Goal: Communication & Community: Answer question/provide support

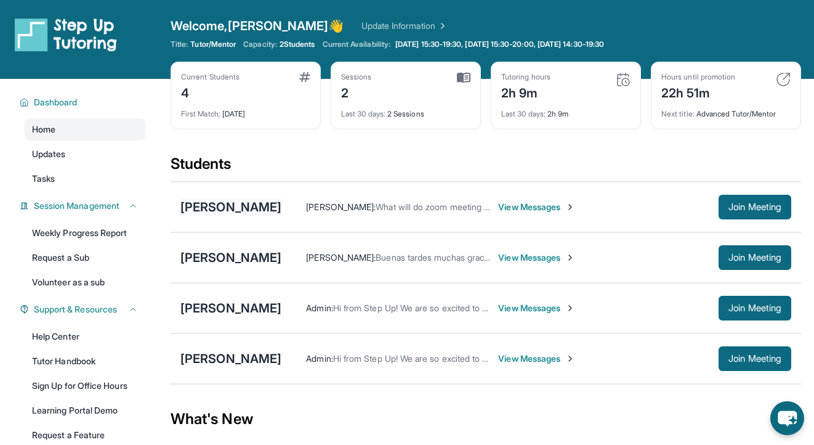
click at [264, 204] on div "[PERSON_NAME]" at bounding box center [230, 206] width 101 height 17
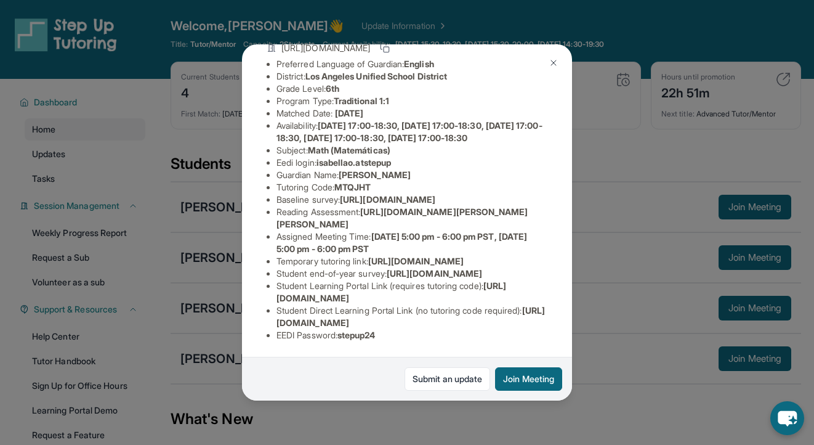
scroll to position [236, 0]
drag, startPoint x: 278, startPoint y: 285, endPoint x: 494, endPoint y: 297, distance: 215.9
click at [494, 297] on li "Student Learning Portal Link (requires tutoring code) : [URL][DOMAIN_NAME]" at bounding box center [412, 292] width 271 height 25
copy li "Student Learning Portal Link (requires tutoring code) : [URL][DOMAIN_NAME]"
click at [635, 248] on div "[PERSON_NAME] Guardian: [PERSON_NAME] Student Information [URL][DOMAIN_NAME] Pr…" at bounding box center [407, 222] width 814 height 445
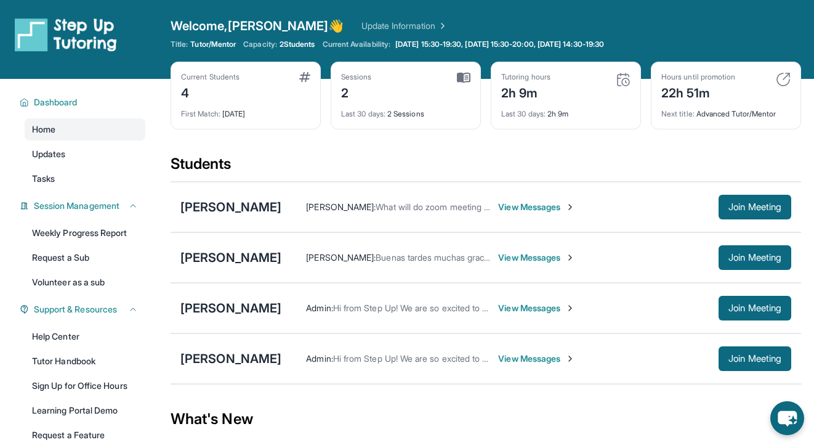
click at [566, 211] on span "View Messages" at bounding box center [536, 207] width 77 height 12
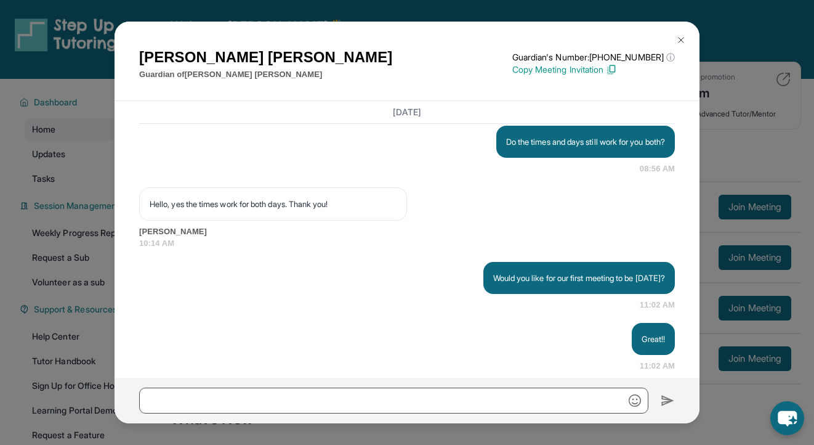
scroll to position [1172, 0]
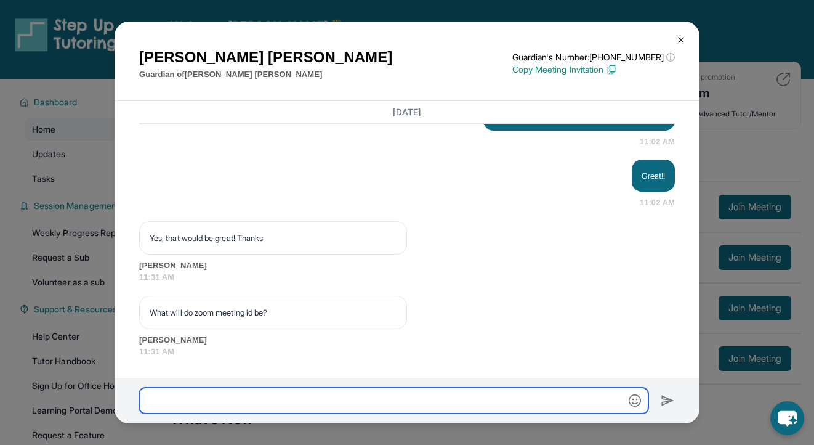
click at [379, 399] on input "text" at bounding box center [393, 400] width 509 height 26
type input "*"
paste input "**********"
type input "**********"
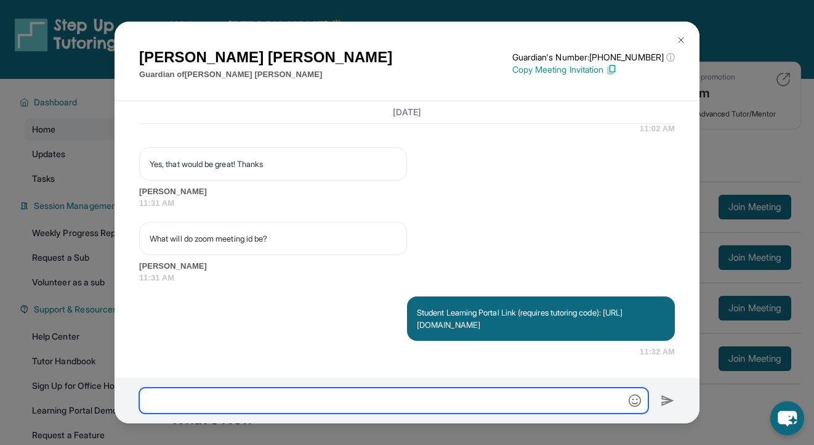
scroll to position [1246, 0]
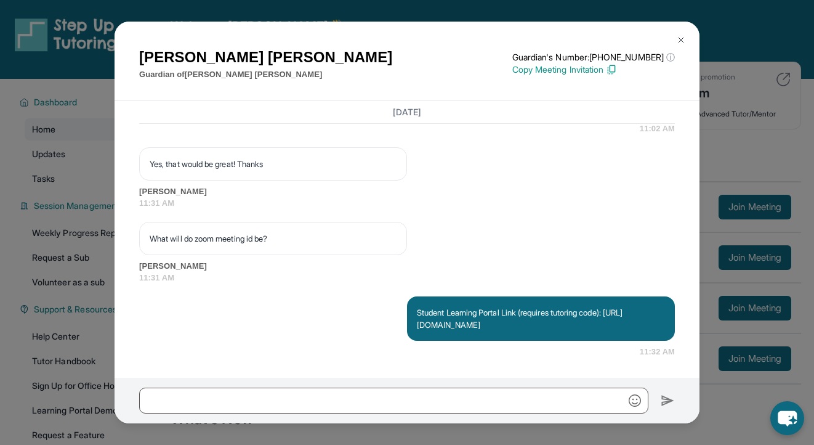
click at [682, 38] on img at bounding box center [681, 40] width 10 height 10
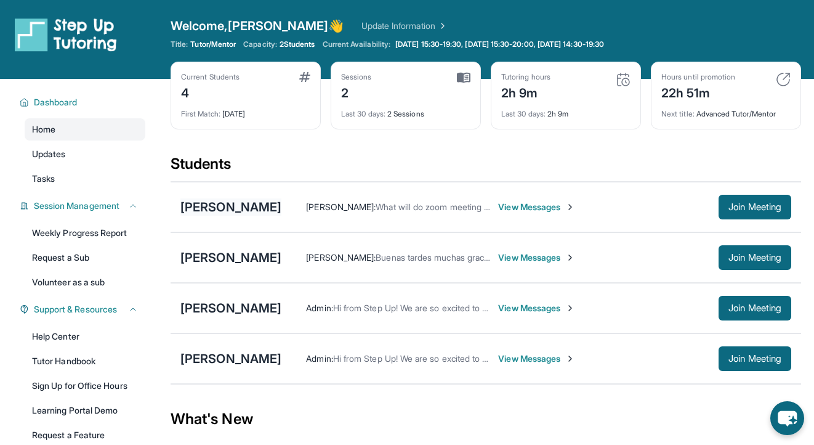
click at [279, 200] on div "[PERSON_NAME]" at bounding box center [230, 206] width 101 height 17
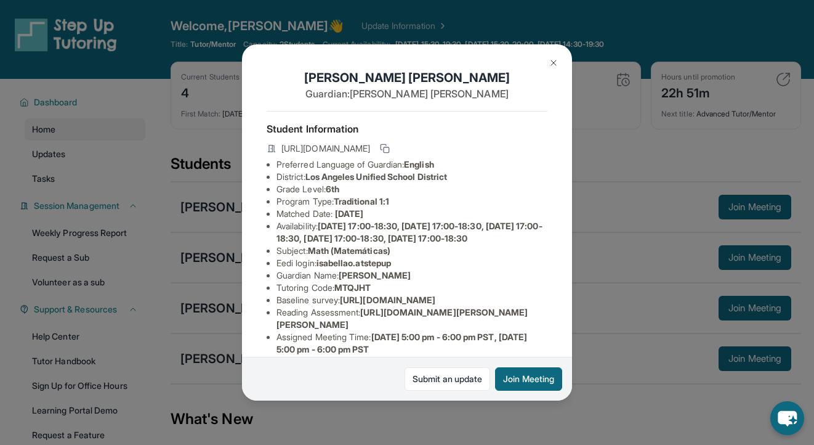
click at [297, 294] on li "Tutoring Code : MTQJHT" at bounding box center [412, 287] width 271 height 12
copy li "Tutoring Code : MTQJHT"
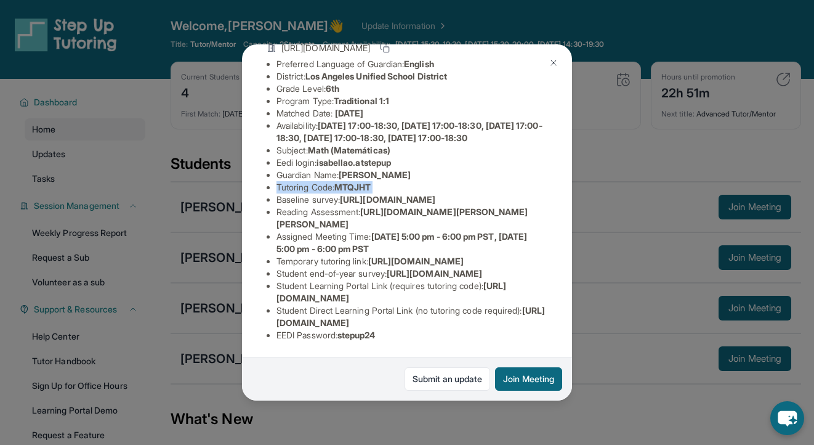
scroll to position [236, 0]
click at [599, 278] on div "Isabella Oganesyan Guardian: Mary Oganesyan Student Information https://student…" at bounding box center [407, 222] width 814 height 445
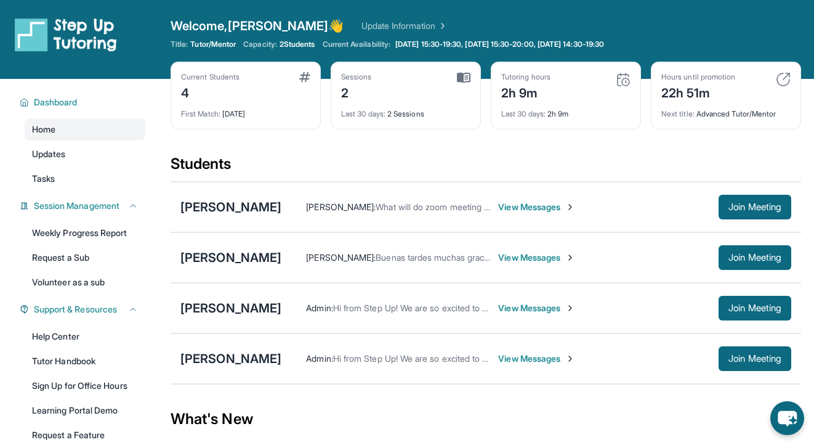
click at [568, 204] on span "View Messages" at bounding box center [536, 207] width 77 height 12
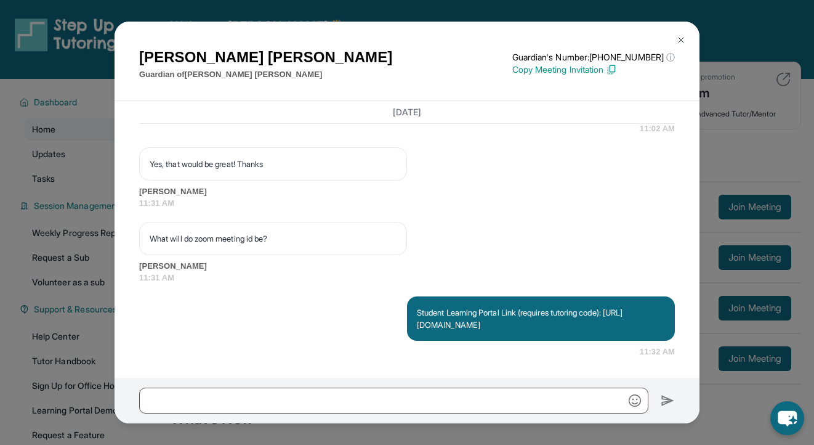
scroll to position [1246, 0]
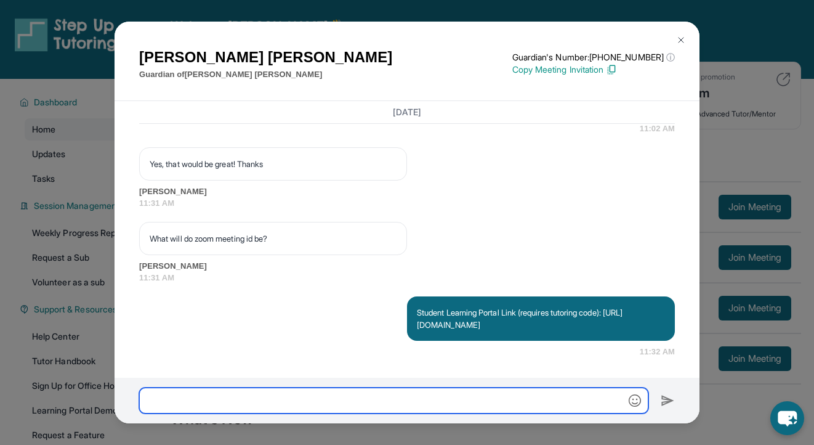
click at [450, 403] on input "text" at bounding box center [393, 400] width 509 height 26
paste input "**********"
type input "**********"
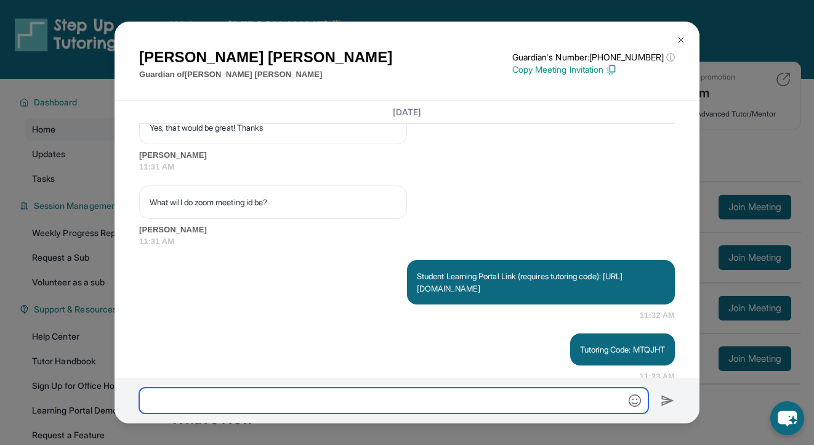
scroll to position [1307, 0]
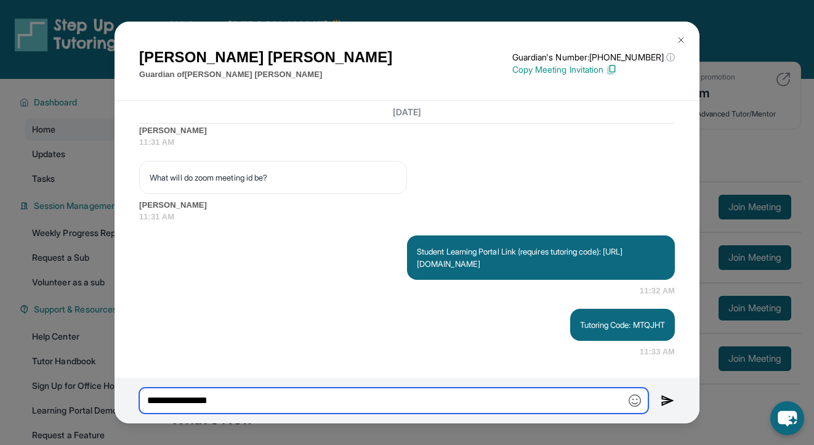
type input "**********"
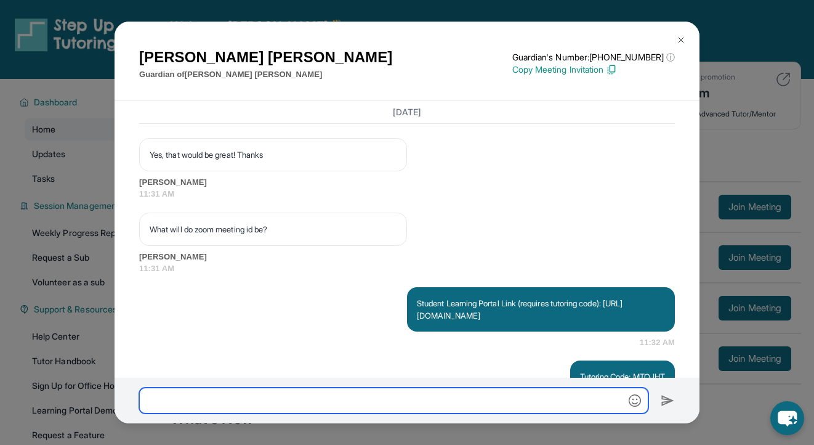
scroll to position [1368, 0]
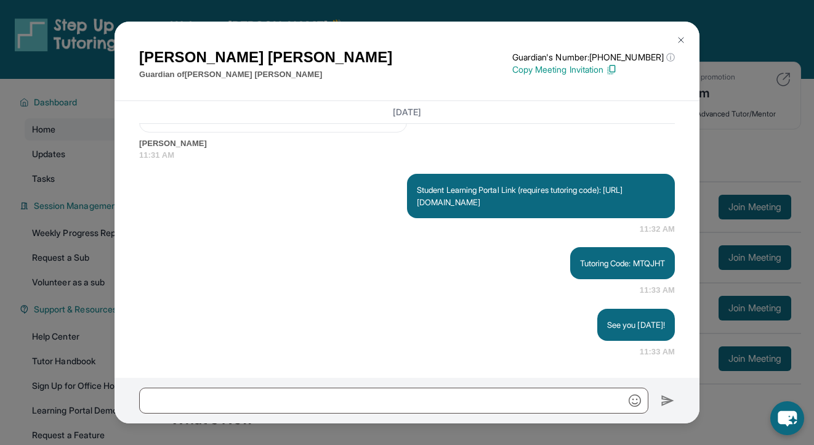
click at [678, 42] on img at bounding box center [681, 40] width 10 height 10
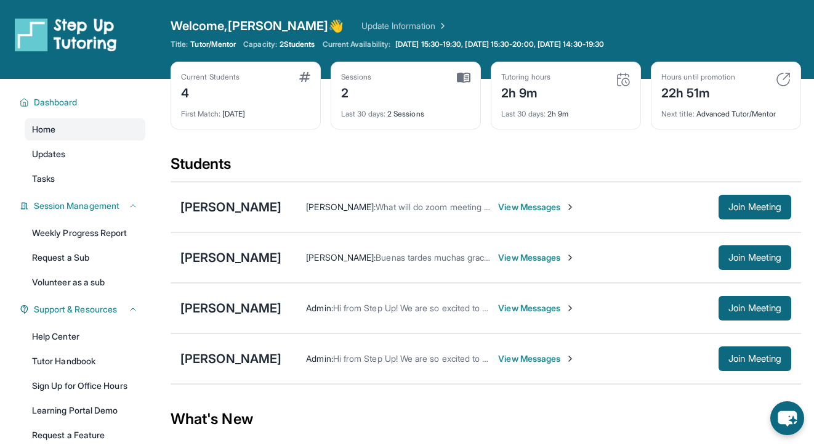
click at [530, 363] on span "View Messages" at bounding box center [536, 358] width 77 height 12
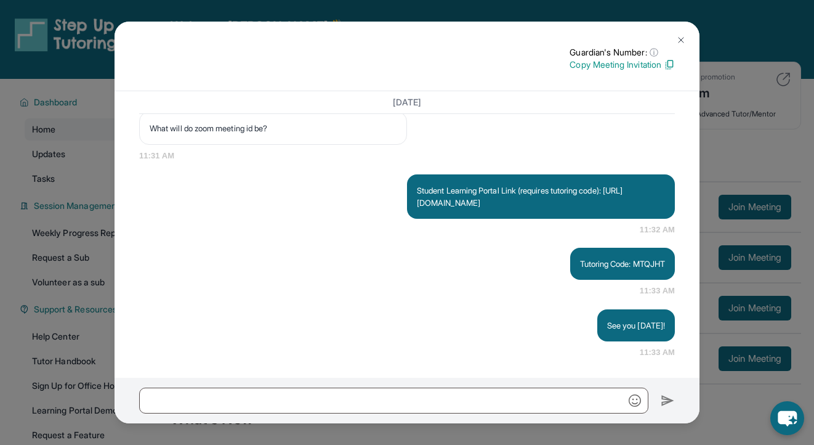
scroll to position [1323, 0]
click at [687, 30] on button at bounding box center [681, 40] width 25 height 25
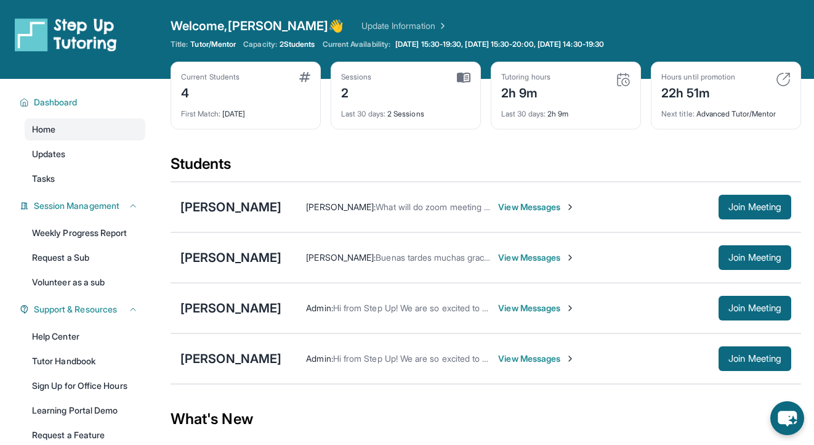
click at [521, 358] on span "View Messages" at bounding box center [536, 358] width 77 height 12
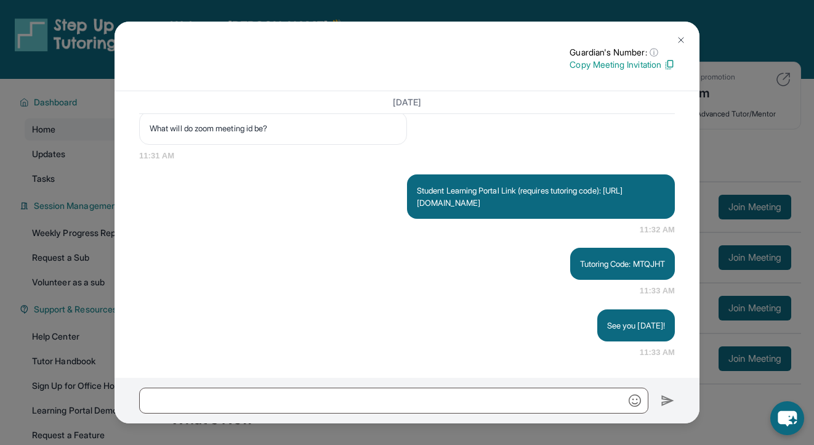
click at [685, 44] on img at bounding box center [681, 40] width 10 height 10
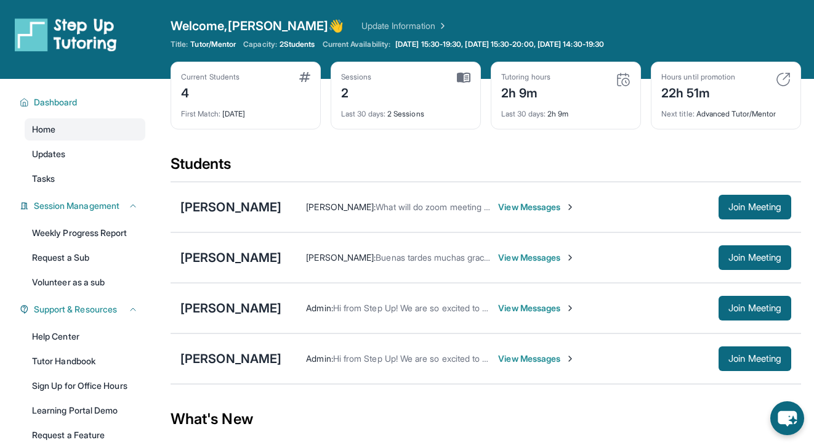
click at [515, 359] on span "View Messages" at bounding box center [536, 358] width 77 height 12
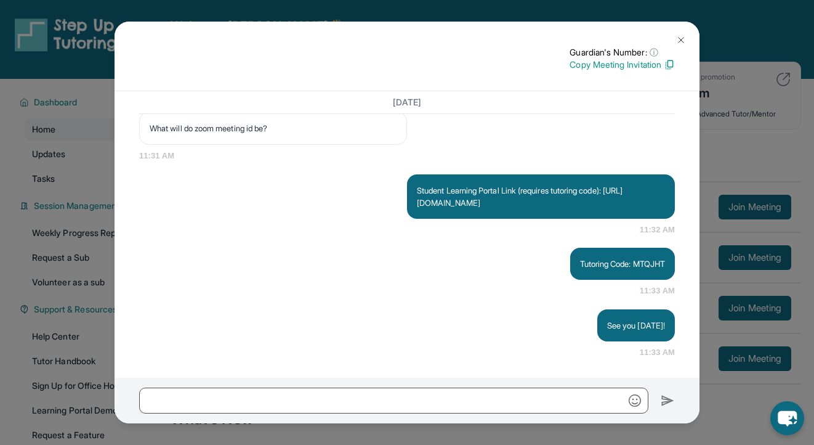
click at [676, 38] on img at bounding box center [681, 40] width 10 height 10
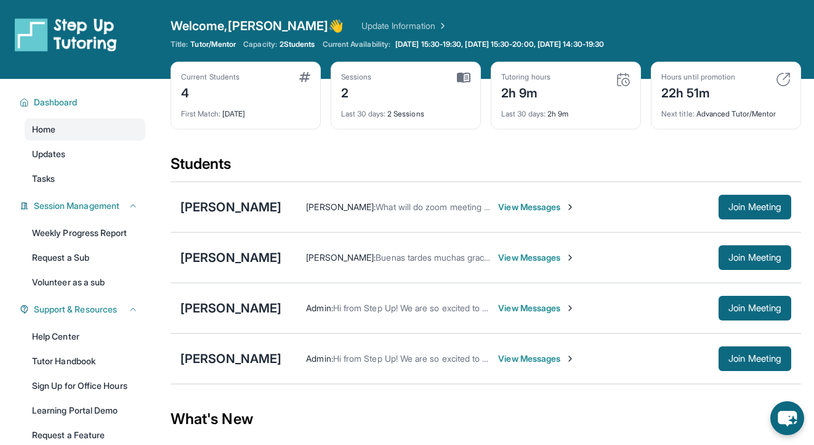
click at [573, 208] on span "View Messages" at bounding box center [536, 207] width 77 height 12
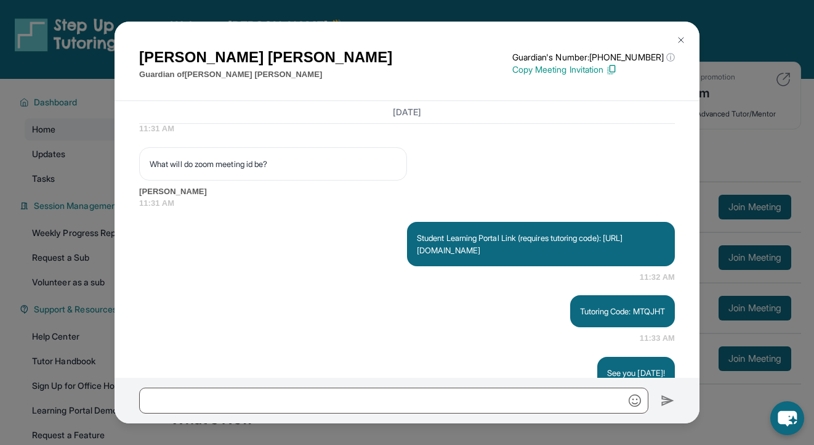
scroll to position [1277, 0]
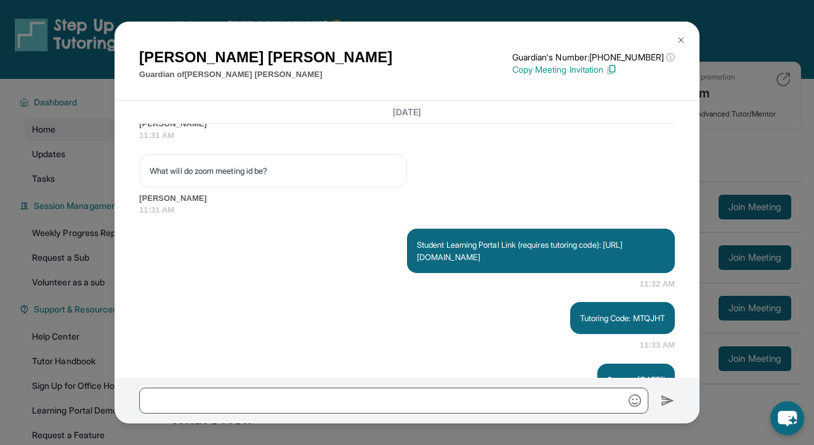
click at [677, 38] on img at bounding box center [681, 40] width 10 height 10
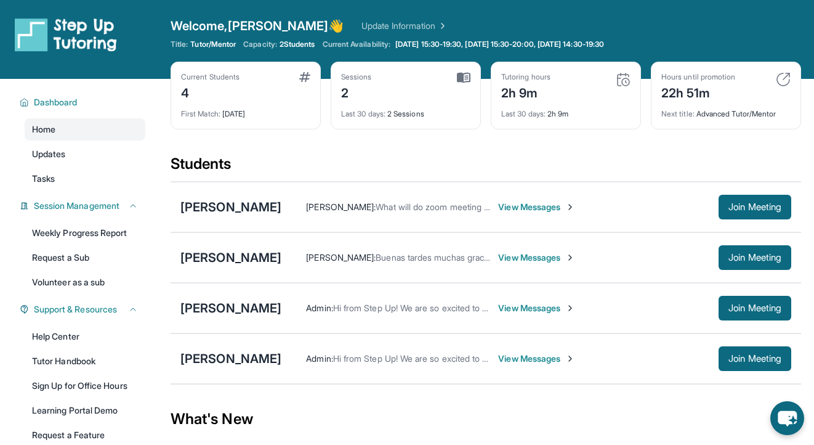
click at [514, 356] on span "View Messages" at bounding box center [536, 358] width 77 height 12
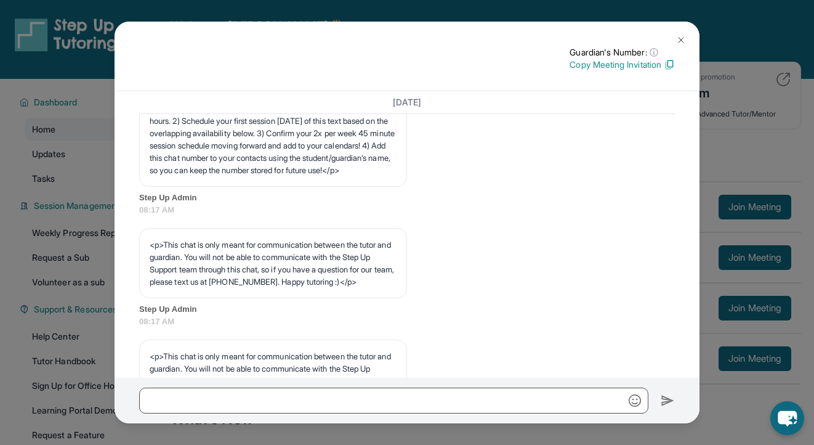
scroll to position [0, 0]
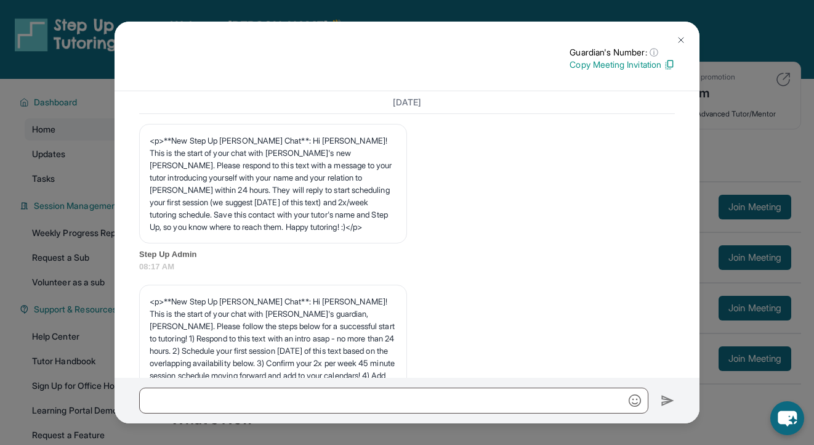
click at [674, 43] on button at bounding box center [681, 40] width 25 height 25
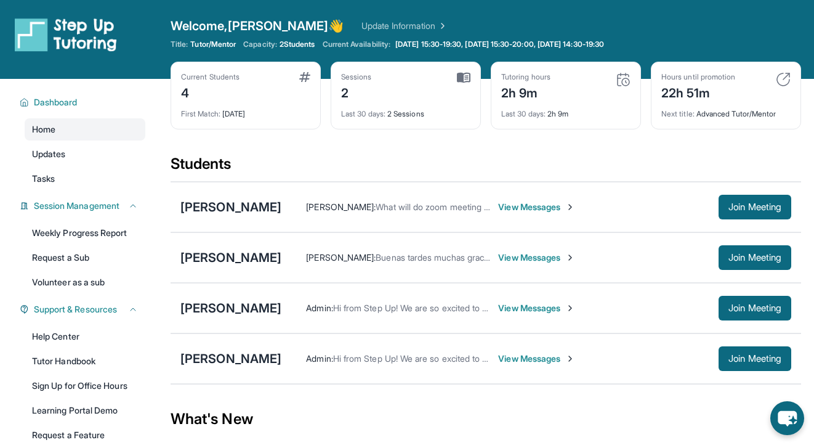
click at [531, 260] on span "View Messages" at bounding box center [536, 257] width 77 height 12
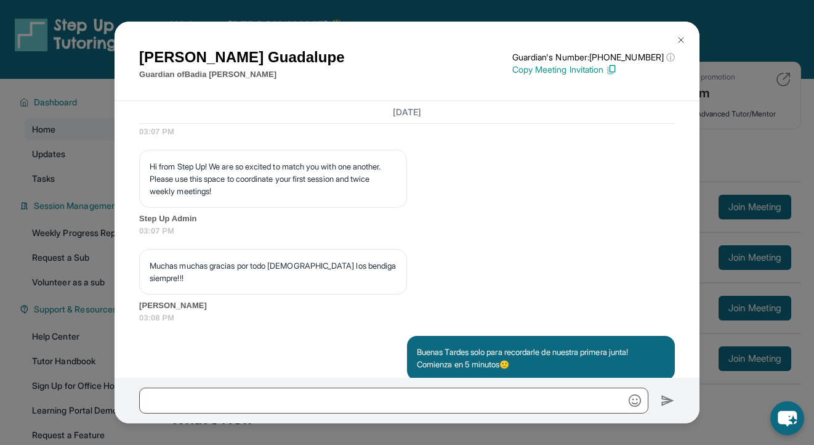
scroll to position [2213, 0]
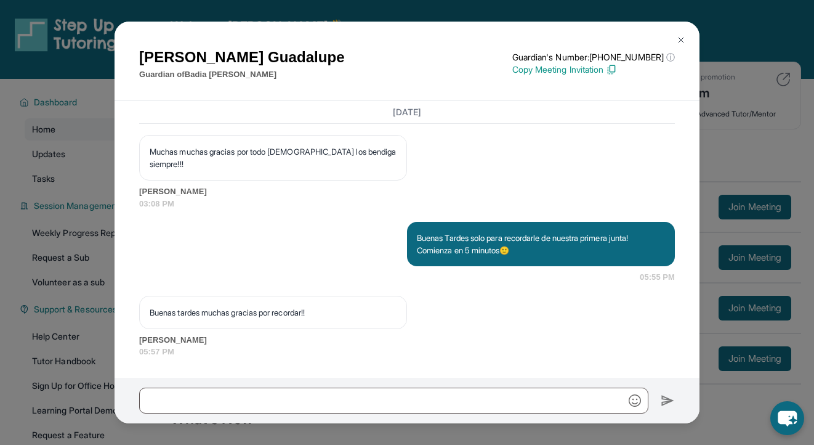
click at [681, 42] on img at bounding box center [681, 40] width 10 height 10
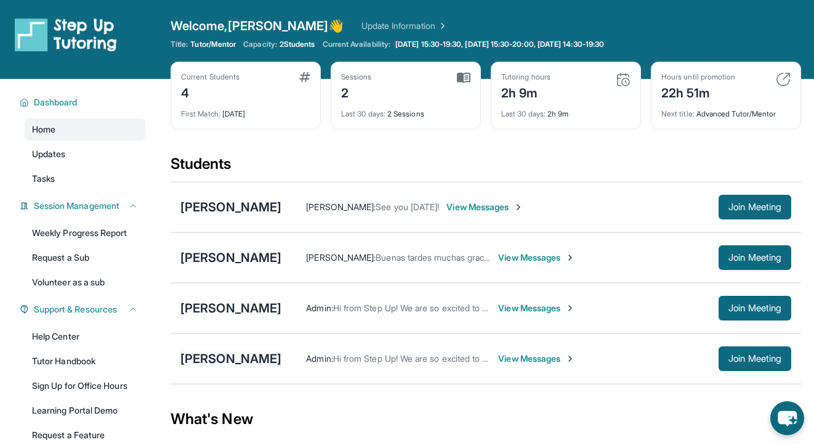
click at [252, 361] on div "[PERSON_NAME]" at bounding box center [230, 358] width 101 height 17
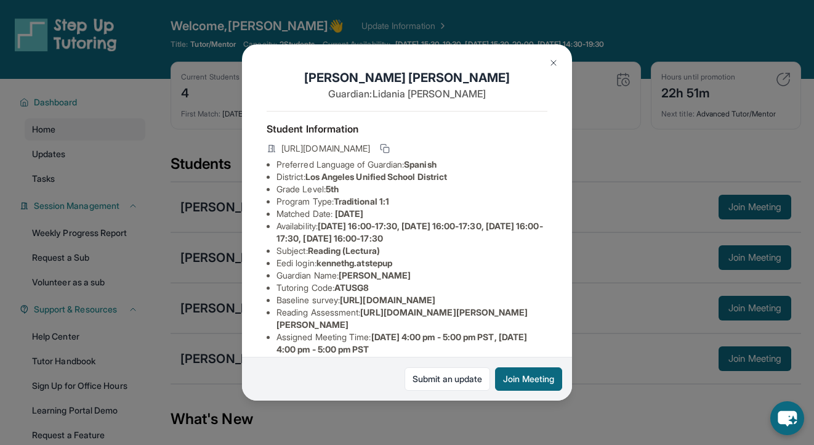
click at [575, 257] on div "Kenneth Gonzales Guardian: Lidania Sánchez Student Information https://student-…" at bounding box center [407, 222] width 814 height 445
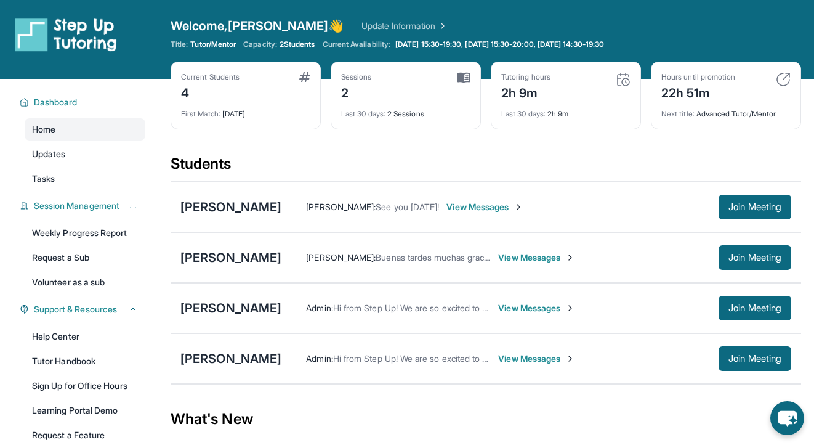
click at [541, 359] on span "View Messages" at bounding box center [536, 358] width 77 height 12
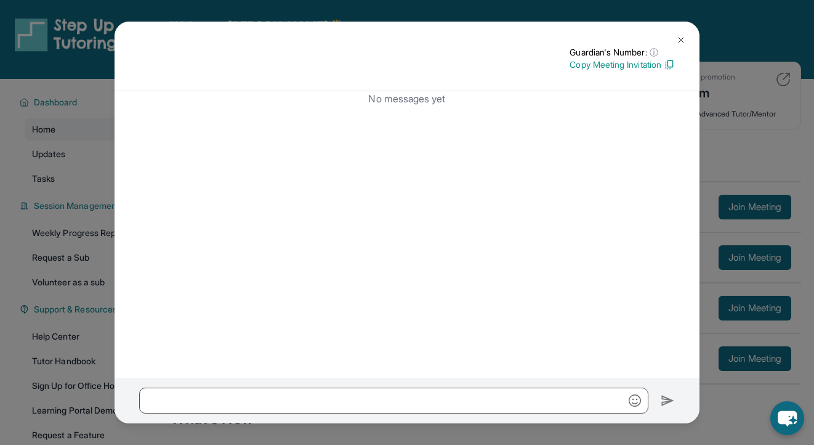
click at [679, 39] on img at bounding box center [681, 40] width 10 height 10
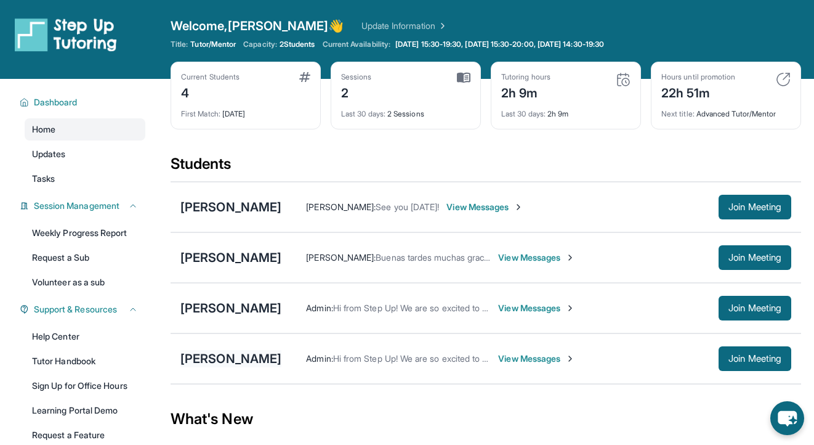
click at [261, 363] on div "[PERSON_NAME]" at bounding box center [230, 358] width 101 height 17
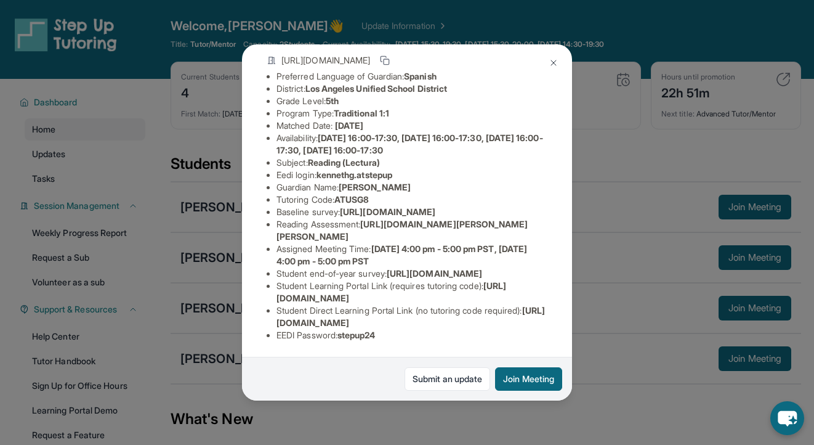
scroll to position [187, 0]
drag, startPoint x: 275, startPoint y: 286, endPoint x: 494, endPoint y: 300, distance: 219.0
click at [494, 300] on ul "Preferred Language of Guardian: Spanish District: Los Angeles Unified School Di…" at bounding box center [407, 205] width 281 height 271
copy li "Student Learning Portal Link (requires tutoring code) : https://student-portal.…"
click at [554, 64] on img at bounding box center [554, 63] width 10 height 10
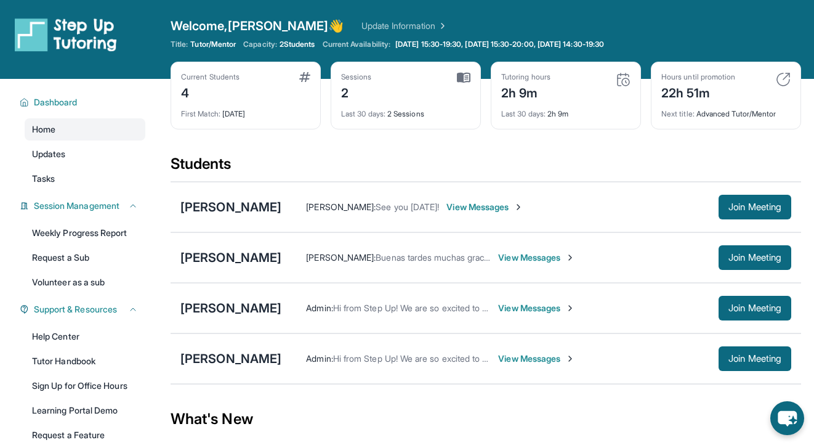
click at [530, 358] on span "View Messages" at bounding box center [536, 358] width 77 height 12
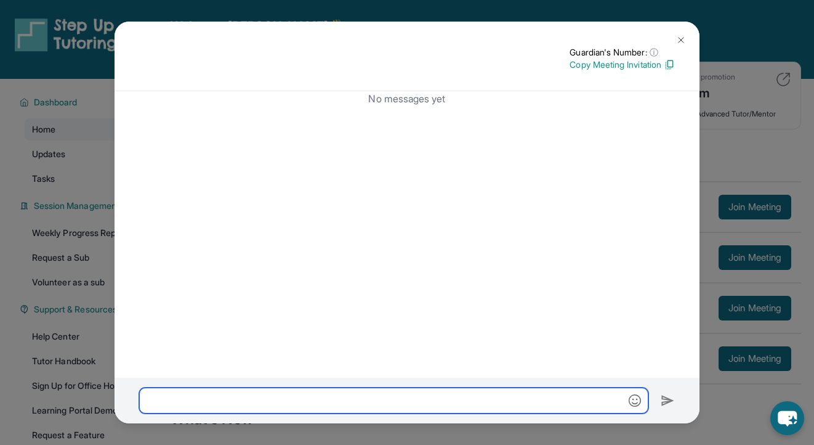
click at [492, 403] on input "text" at bounding box center [393, 400] width 509 height 26
paste input "**********"
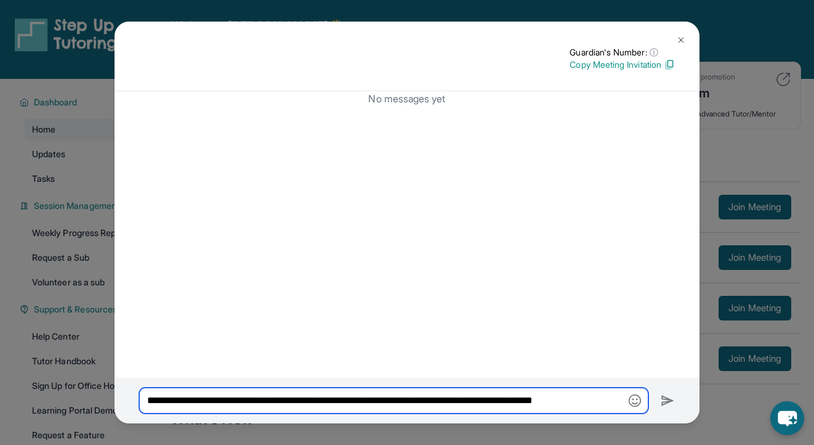
scroll to position [0, 1]
type input "**********"
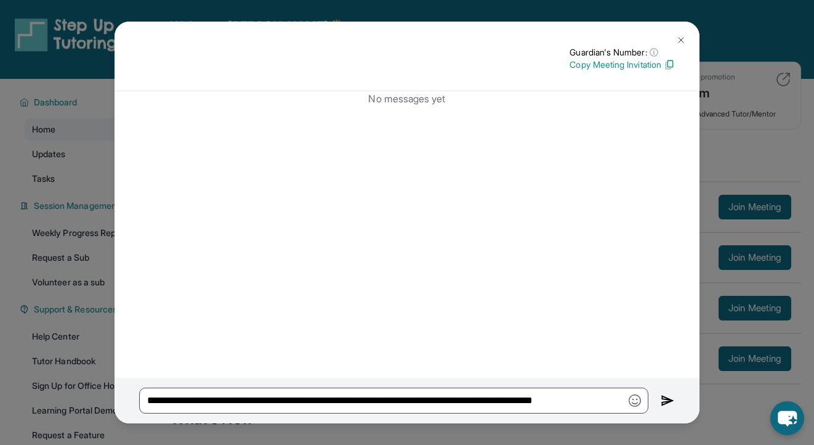
click at [677, 35] on img at bounding box center [681, 40] width 10 height 10
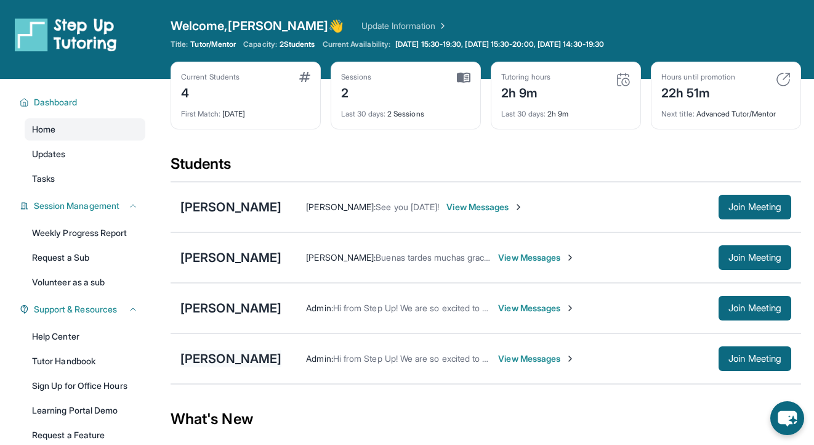
click at [259, 355] on div "[PERSON_NAME]" at bounding box center [230, 358] width 101 height 17
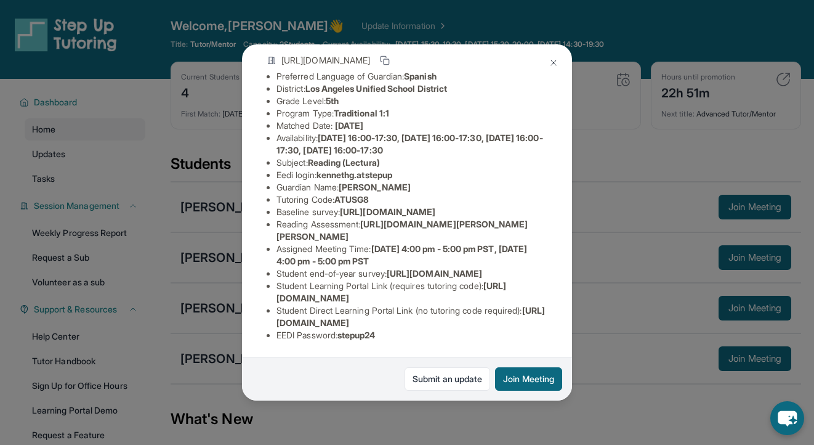
scroll to position [149, 0]
click at [310, 193] on li "Tutoring Code : ATUSG8" at bounding box center [412, 199] width 271 height 12
copy li "Tutoring Code : ATUSG8"
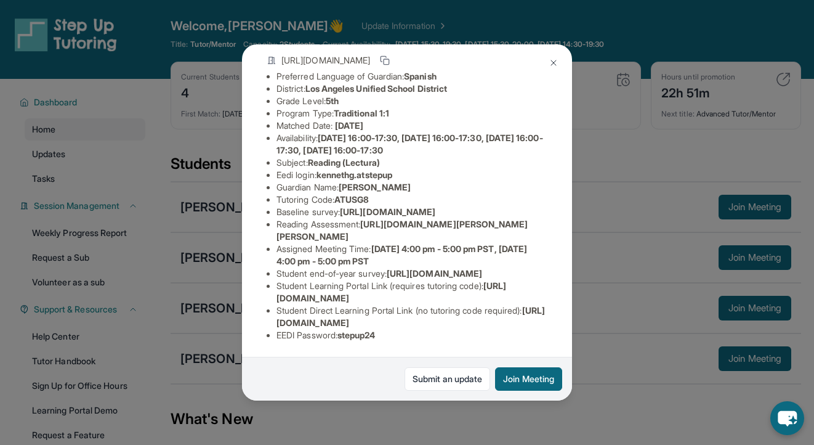
click at [566, 174] on div "Kenneth Gonzales Guardian: Lidania Sánchez Student Information https://student-…" at bounding box center [407, 222] width 330 height 356
click at [547, 65] on button at bounding box center [553, 63] width 25 height 25
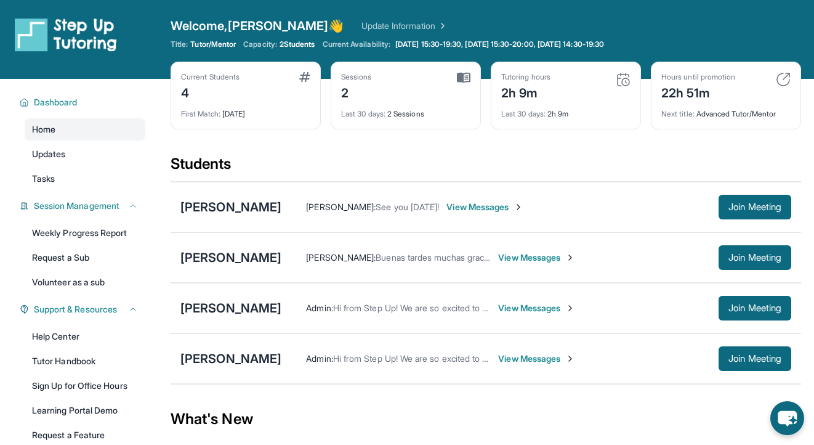
click at [525, 357] on span "View Messages" at bounding box center [536, 358] width 77 height 12
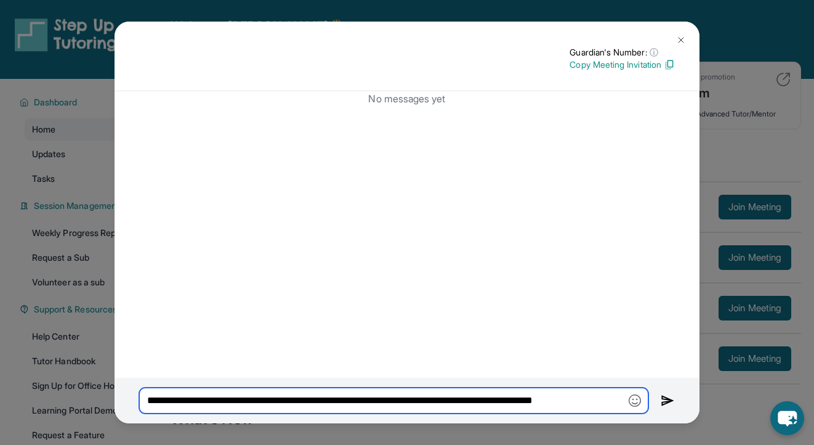
click at [503, 402] on input "**********" at bounding box center [393, 400] width 509 height 26
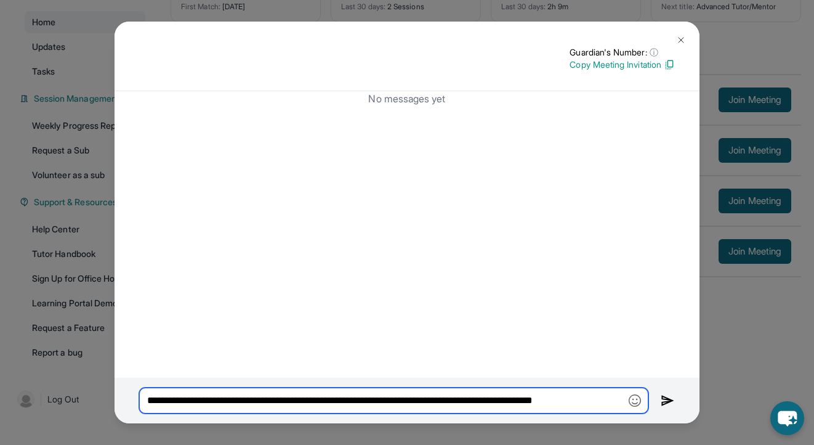
click at [623, 401] on input "**********" at bounding box center [393, 400] width 509 height 26
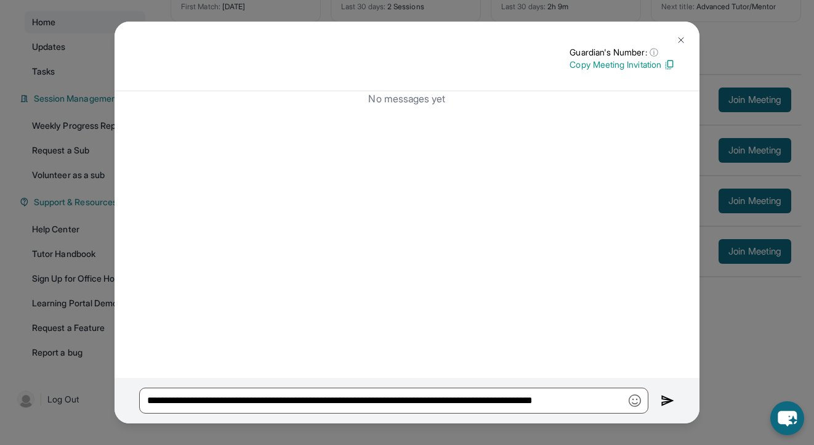
click at [666, 398] on img at bounding box center [668, 400] width 14 height 15
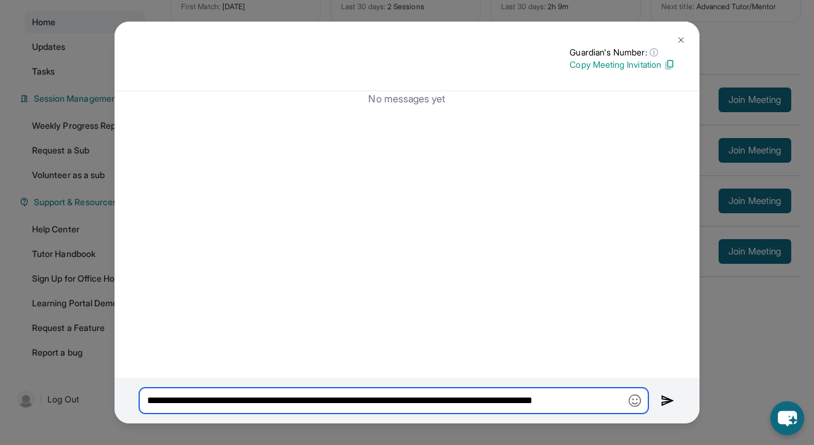
click at [607, 403] on input "**********" at bounding box center [393, 400] width 509 height 26
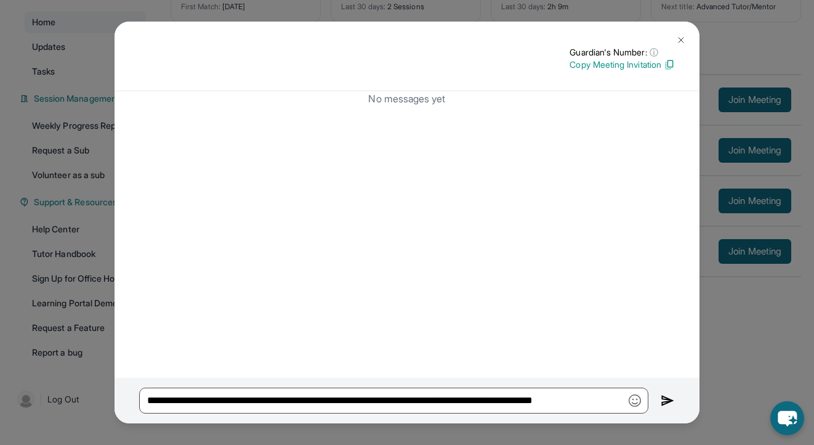
click at [679, 402] on div "**********" at bounding box center [407, 401] width 585 height 46
click at [664, 398] on img at bounding box center [668, 400] width 14 height 15
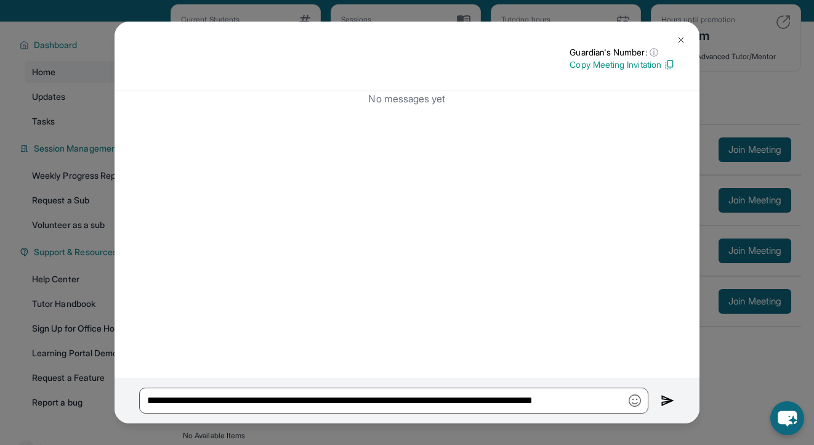
scroll to position [48, 0]
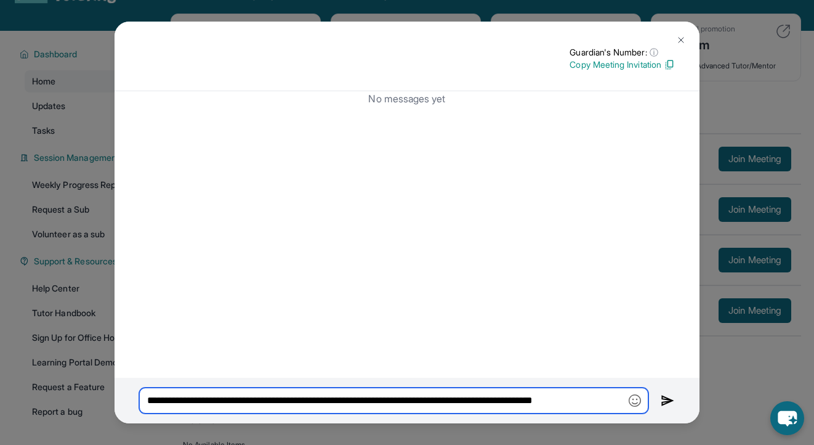
click at [453, 401] on input "**********" at bounding box center [393, 400] width 509 height 26
click at [452, 400] on input "**********" at bounding box center [393, 400] width 509 height 26
click at [261, 402] on input "**********" at bounding box center [393, 400] width 509 height 26
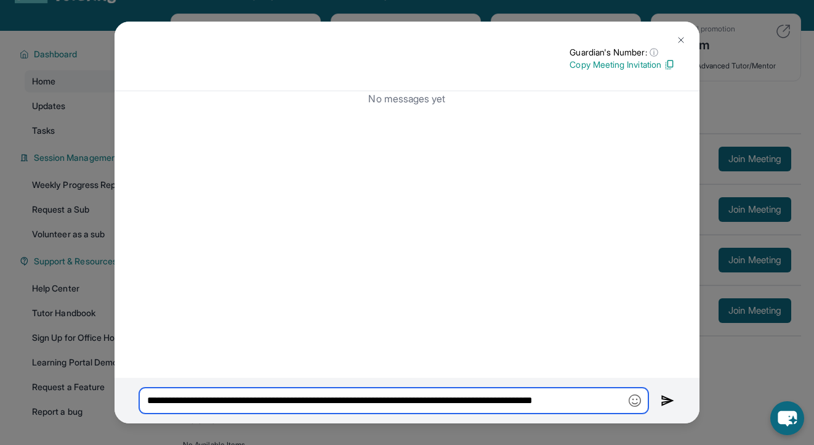
click at [261, 402] on input "**********" at bounding box center [393, 400] width 509 height 26
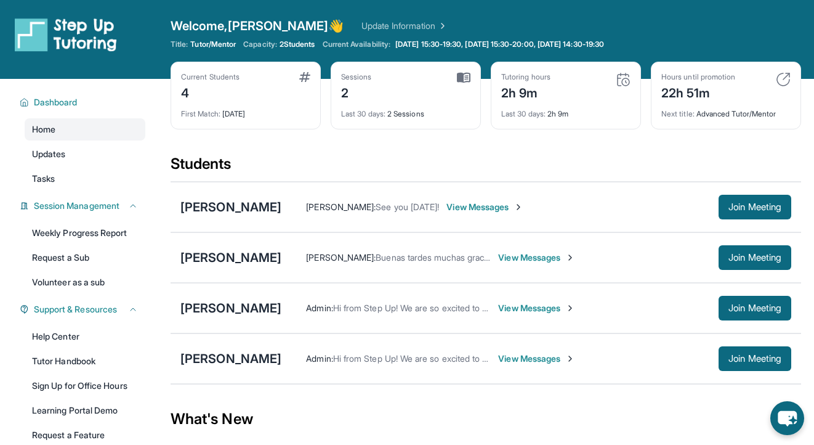
click at [523, 354] on span "View Messages" at bounding box center [536, 358] width 77 height 12
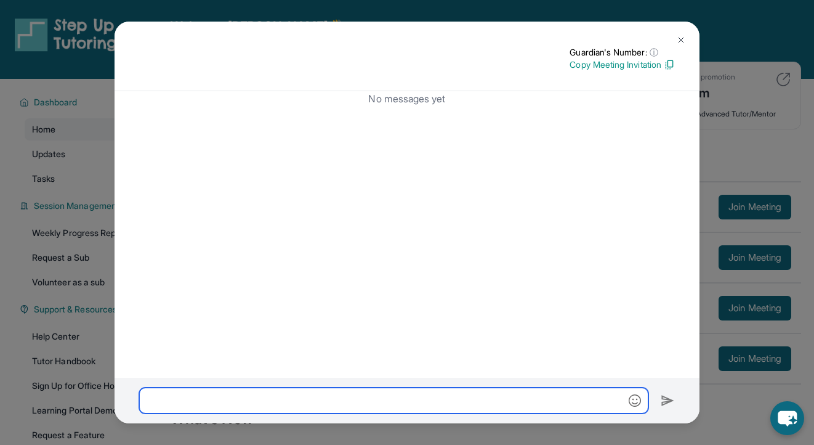
click at [448, 396] on input "text" at bounding box center [393, 400] width 509 height 26
paste input "**********"
click at [448, 396] on input "**********" at bounding box center [393, 400] width 509 height 26
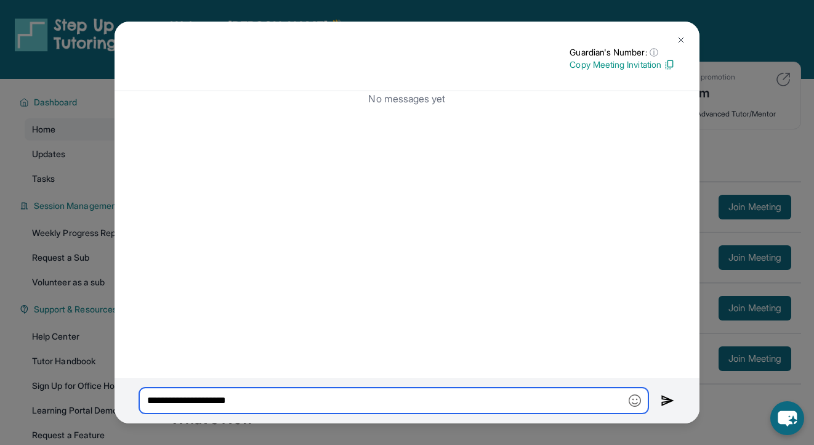
type input "*"
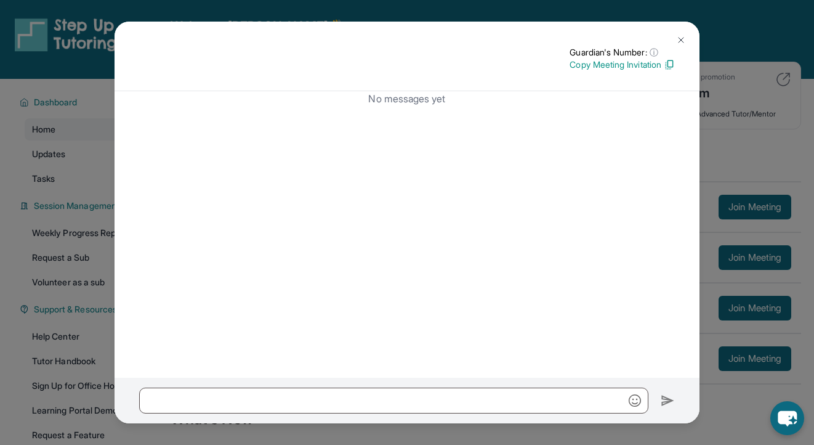
click at [685, 33] on button at bounding box center [681, 40] width 25 height 25
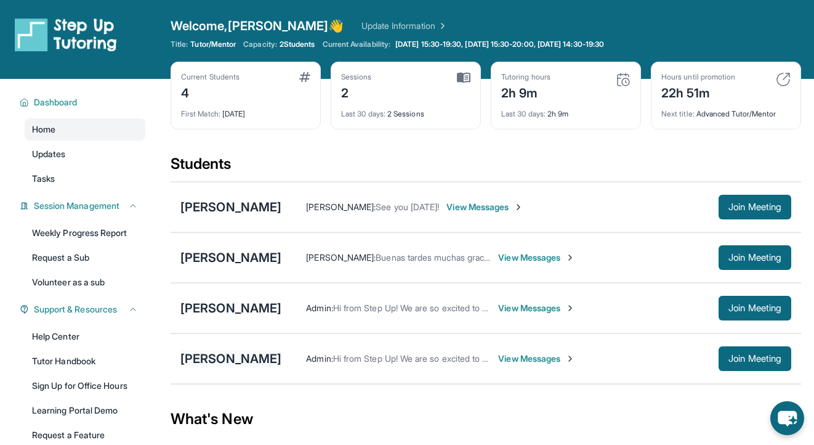
click at [240, 357] on div "[PERSON_NAME]" at bounding box center [230, 358] width 101 height 17
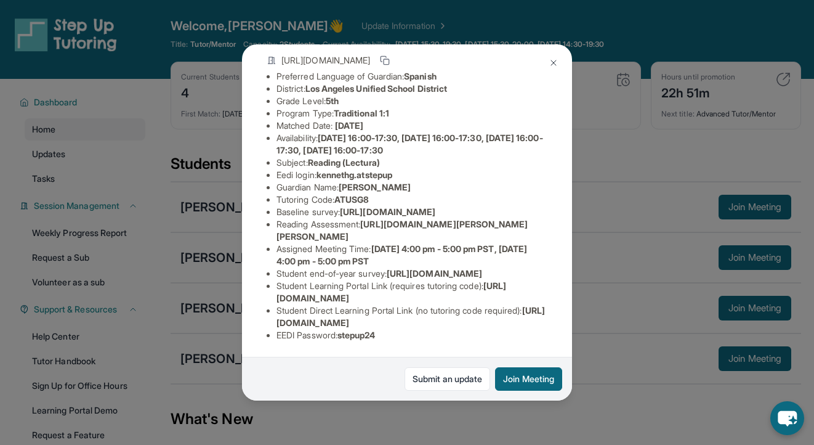
scroll to position [4, 0]
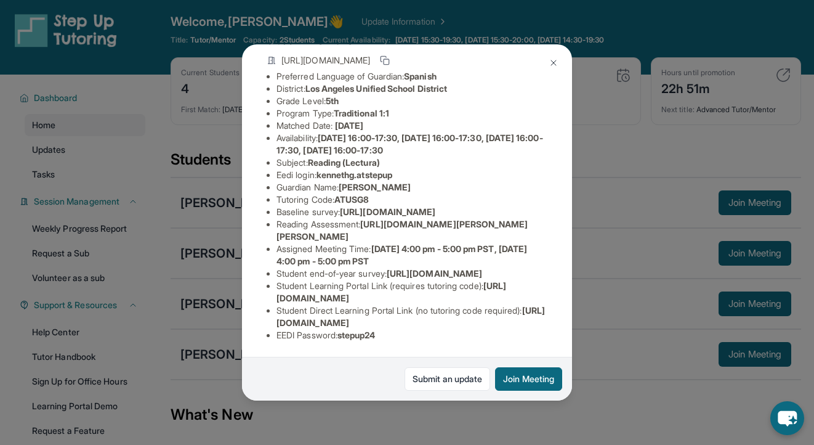
drag, startPoint x: 276, startPoint y: 284, endPoint x: 496, endPoint y: 294, distance: 220.7
click at [496, 294] on ul "Preferred Language of Guardian: Spanish District: Los Angeles Unified School Di…" at bounding box center [407, 205] width 281 height 271
copy li "Student Learning Portal Link (requires tutoring code) : [URL][DOMAIN_NAME]"
click at [552, 54] on button at bounding box center [553, 63] width 25 height 25
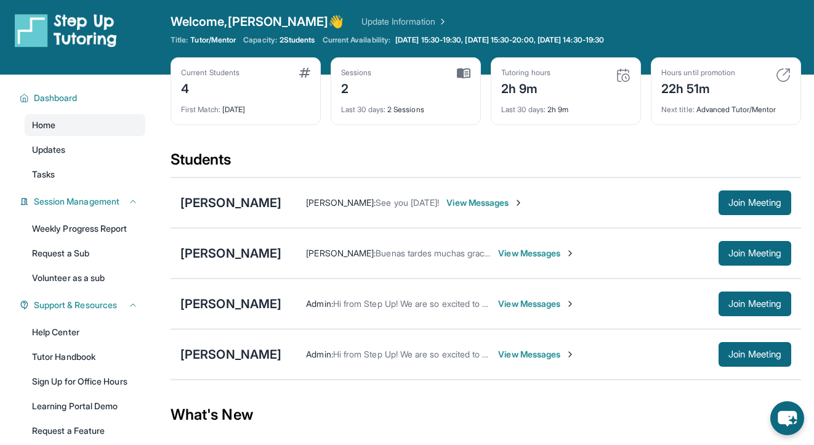
click at [567, 356] on span "View Messages" at bounding box center [536, 354] width 77 height 12
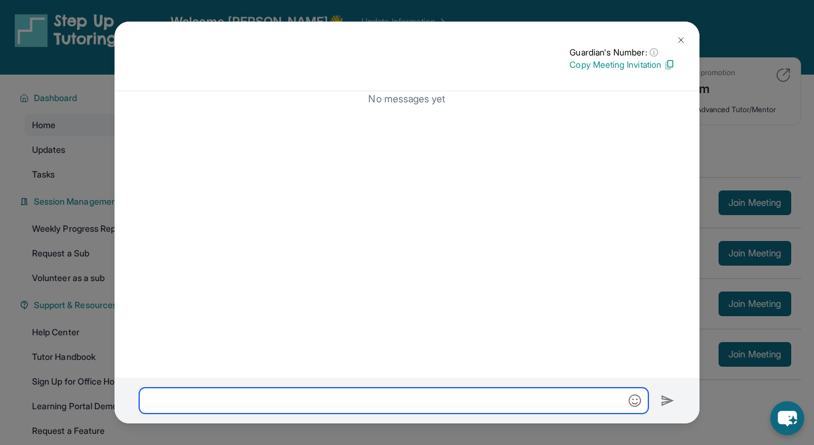
click at [521, 407] on input "text" at bounding box center [393, 400] width 509 height 26
paste input "**********"
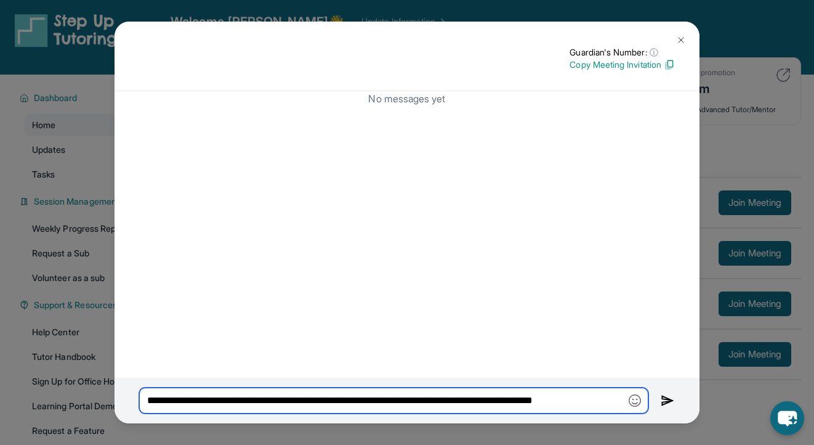
scroll to position [0, 1]
type input "**********"
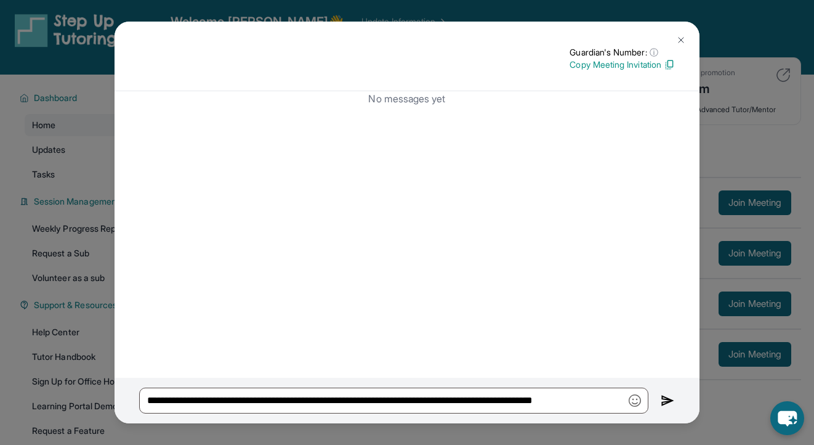
click at [670, 397] on img at bounding box center [668, 400] width 14 height 15
click at [683, 36] on img at bounding box center [681, 40] width 10 height 10
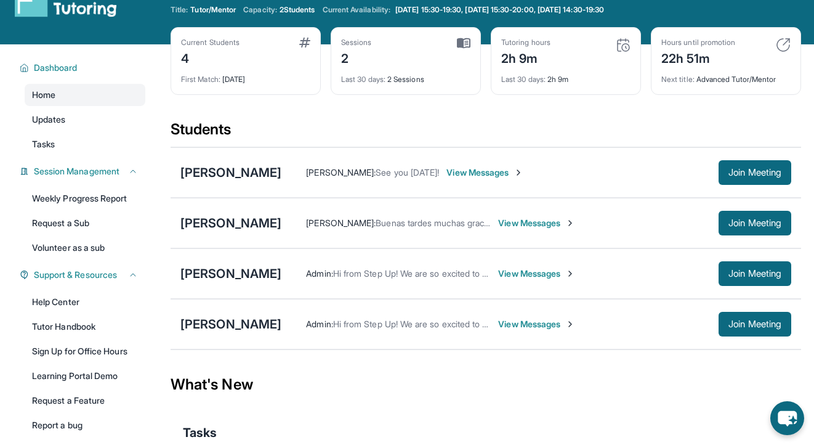
scroll to position [36, 0]
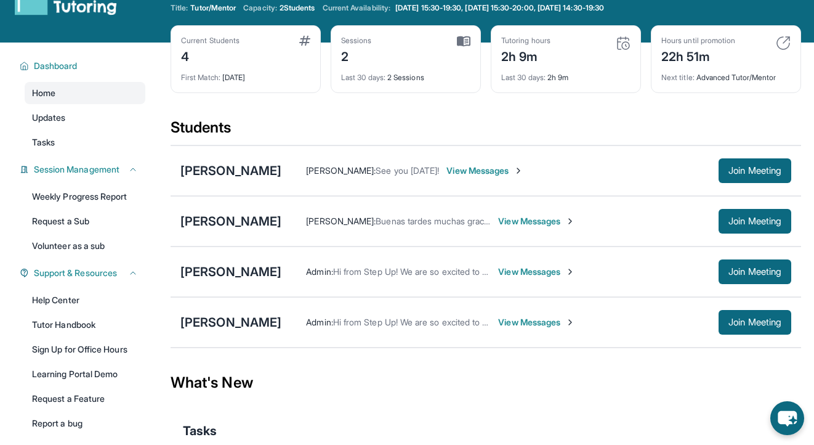
click at [499, 274] on span "View Messages" at bounding box center [536, 271] width 77 height 12
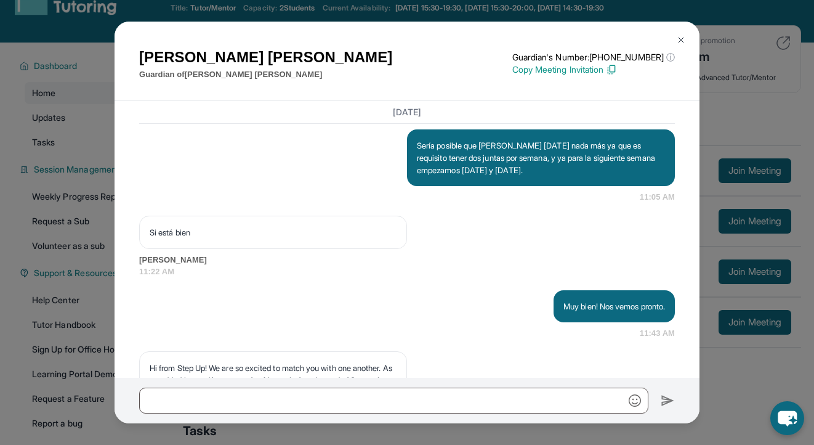
scroll to position [2382, 0]
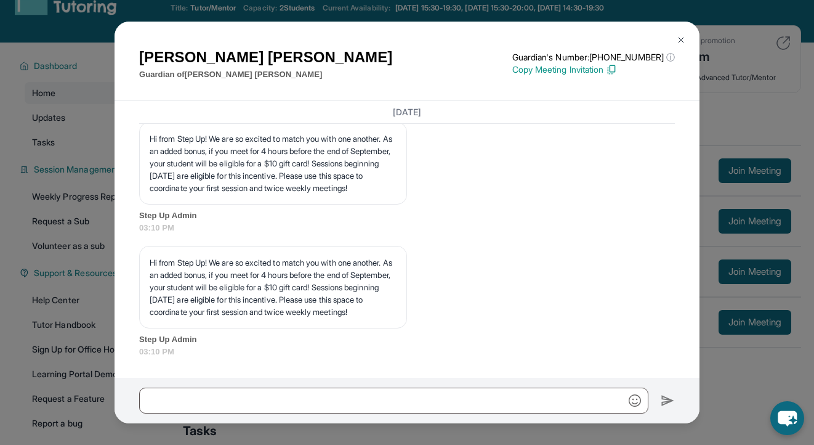
click at [676, 33] on button at bounding box center [681, 40] width 25 height 25
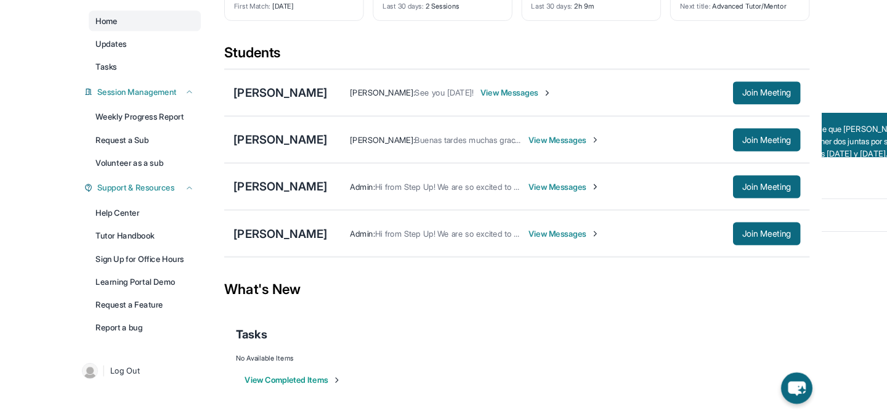
scroll to position [0, 0]
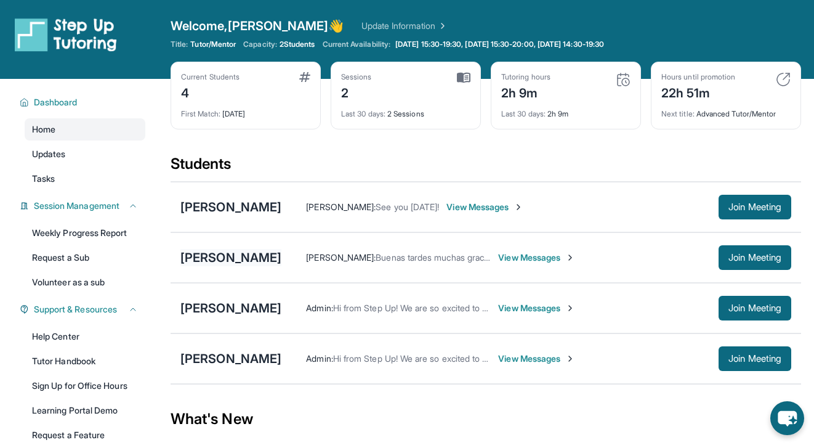
click at [220, 263] on div "[PERSON_NAME]" at bounding box center [230, 257] width 101 height 17
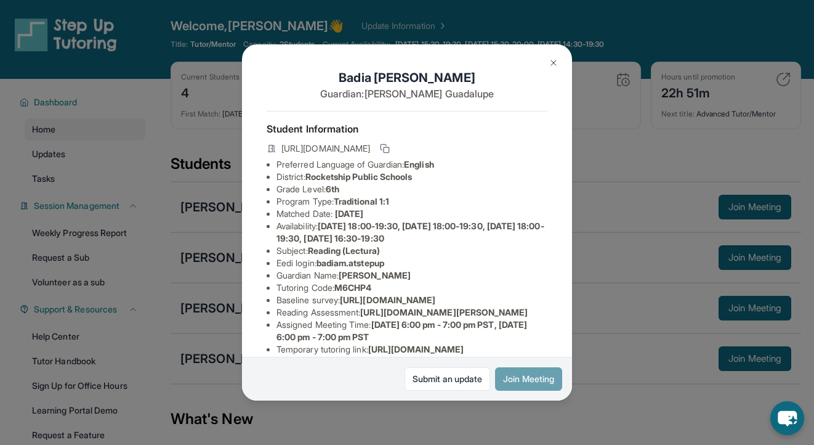
click at [518, 381] on button "Join Meeting" at bounding box center [528, 378] width 67 height 23
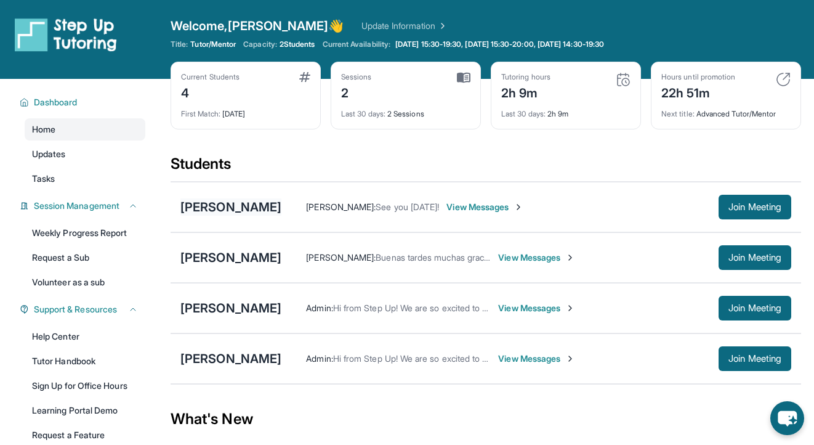
click at [212, 205] on div "Isabella Oganesyan" at bounding box center [230, 206] width 101 height 17
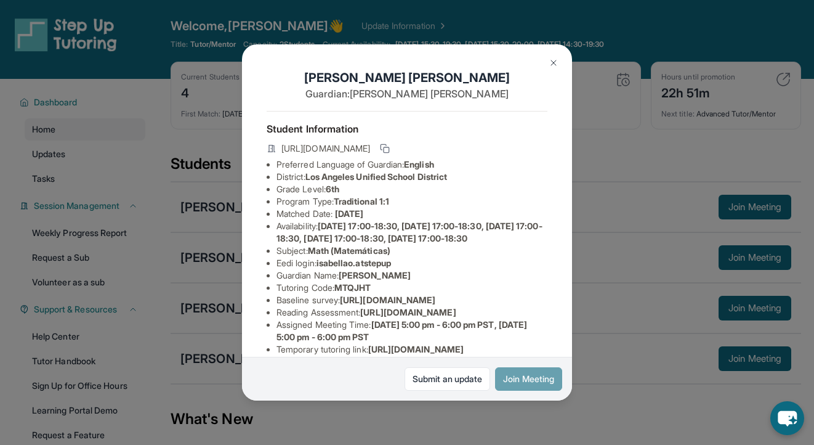
click at [524, 387] on button "Join Meeting" at bounding box center [528, 378] width 67 height 23
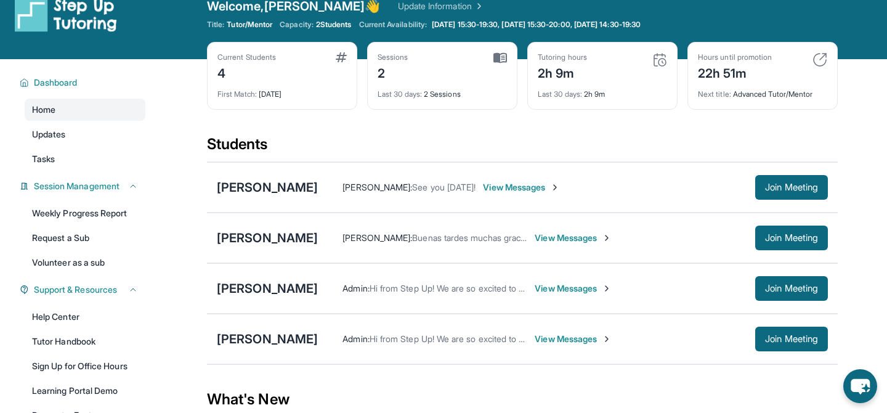
scroll to position [22, 0]
